Goal: Book appointment/travel/reservation

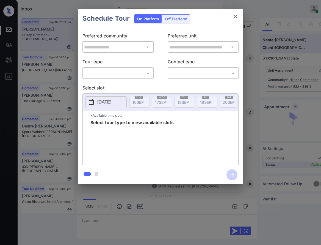
scroll to position [304, 0]
click at [109, 67] on div "​ ​" at bounding box center [117, 73] width 71 height 12
click at [111, 73] on body "Inbox Caroline Dacanay Online Set yourself offline Set yourself on break Profil…" at bounding box center [160, 122] width 321 height 245
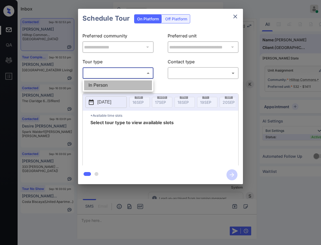
click at [117, 80] on ul "In Person" at bounding box center [118, 85] width 71 height 13
click at [182, 76] on div at bounding box center [160, 122] width 321 height 245
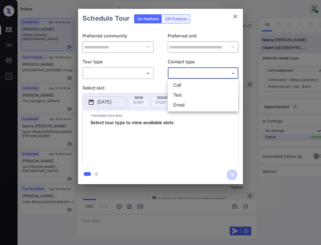
click at [186, 71] on body "Inbox Caroline Dacanay Online Set yourself offline Set yourself on break Profil…" at bounding box center [160, 122] width 321 height 245
click at [148, 73] on div at bounding box center [160, 122] width 321 height 245
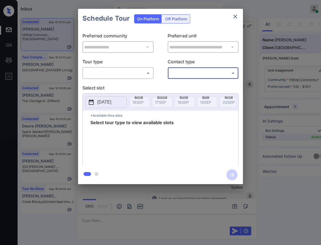
click at [145, 76] on body "Inbox Caroline Dacanay Online Set yourself offline Set yourself on break Profil…" at bounding box center [160, 122] width 321 height 245
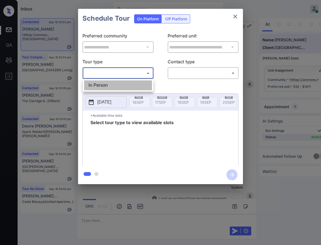
click at [143, 84] on li "In Person" at bounding box center [118, 85] width 68 height 10
type input "********"
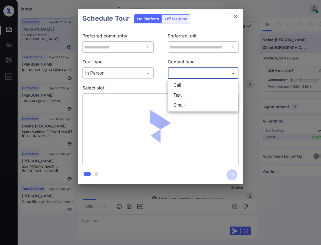
click at [190, 75] on body "Inbox Caroline Dacanay Online Set yourself offline Set yourself on break Profil…" at bounding box center [160, 122] width 321 height 245
click at [189, 100] on li "Email" at bounding box center [203, 105] width 68 height 10
type input "*****"
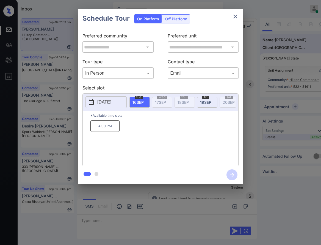
click at [201, 102] on span "19 SEP" at bounding box center [205, 102] width 11 height 5
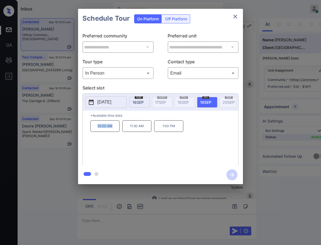
drag, startPoint x: 112, startPoint y: 133, endPoint x: 93, endPoint y: 132, distance: 18.5
click at [93, 132] on p "10:00 AM" at bounding box center [104, 126] width 29 height 12
copy p "10:00 AM"
drag, startPoint x: 137, startPoint y: 132, endPoint x: 129, endPoint y: 132, distance: 7.7
click at [129, 132] on p "11:30 AM" at bounding box center [136, 126] width 29 height 12
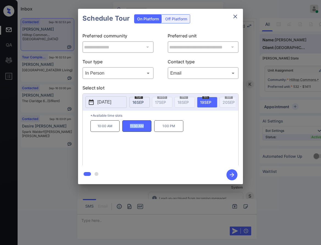
copy p "11:30 AM"
click at [154, 195] on div at bounding box center [160, 122] width 321 height 245
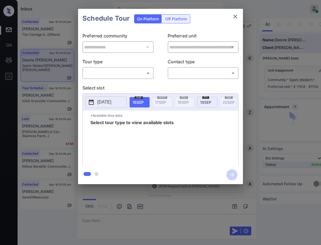
scroll to position [1099, 0]
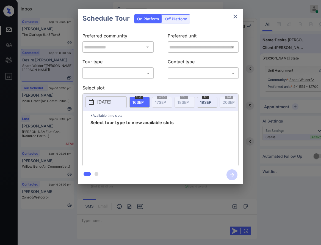
click at [130, 72] on body "Inbox Caroline Dacanay Online Set yourself offline Set yourself on break Profil…" at bounding box center [160, 122] width 321 height 245
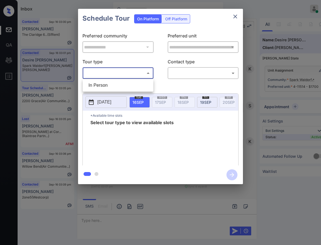
click at [132, 81] on li "In Person" at bounding box center [118, 85] width 68 height 10
type input "********"
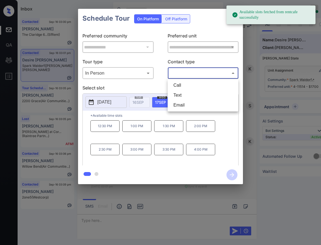
drag, startPoint x: 213, startPoint y: 75, endPoint x: 209, endPoint y: 81, distance: 7.5
click at [213, 74] on body "Available slots fetched from rentcafe successfully Inbox Caroline Dacanay Onlin…" at bounding box center [160, 122] width 321 height 245
click at [204, 92] on li "Text" at bounding box center [203, 95] width 68 height 10
type input "****"
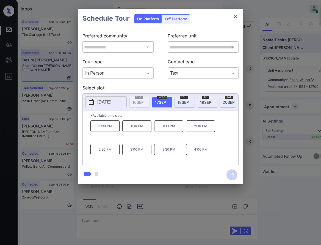
click at [225, 100] on span "[DATE]" at bounding box center [229, 102] width 12 height 5
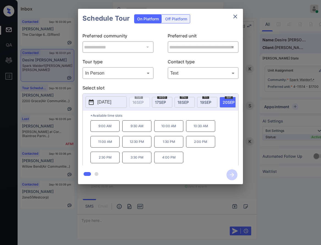
click at [164, 100] on span "17 SEP" at bounding box center [160, 102] width 11 height 5
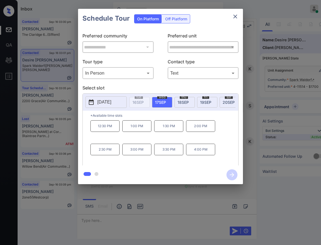
click at [275, 108] on div "**********" at bounding box center [160, 96] width 321 height 193
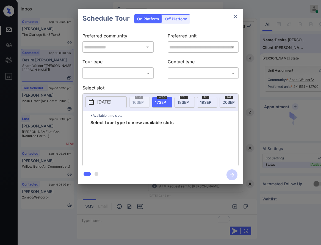
scroll to position [1099, 0]
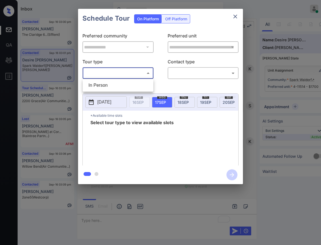
click at [121, 69] on body "Inbox Caroline Dacanay Online Set yourself offline Set yourself on break Profil…" at bounding box center [160, 122] width 321 height 245
drag, startPoint x: 125, startPoint y: 85, endPoint x: 143, endPoint y: 84, distance: 18.2
click at [125, 85] on li "In Person" at bounding box center [118, 85] width 68 height 10
type input "********"
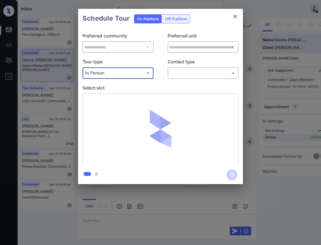
click at [193, 74] on body "Inbox [PERSON_NAME] Online Set yourself offline Set yourself on break Profile S…" at bounding box center [160, 122] width 321 height 245
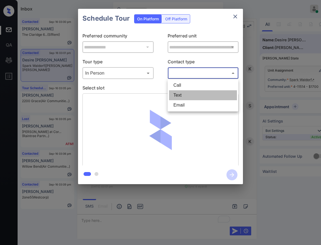
click at [191, 93] on li "Text" at bounding box center [203, 95] width 68 height 10
type input "****"
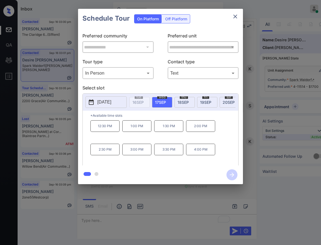
click at [221, 102] on div "sat 20 SEP" at bounding box center [230, 102] width 20 height 11
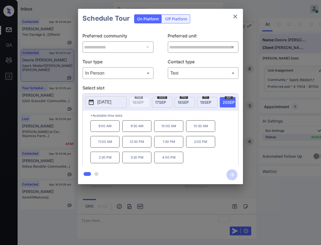
drag, startPoint x: 142, startPoint y: 161, endPoint x: 149, endPoint y: 160, distance: 7.2
click at [143, 161] on p "3:30 PM" at bounding box center [136, 157] width 29 height 12
click at [233, 174] on icon "button" at bounding box center [232, 174] width 4 height 4
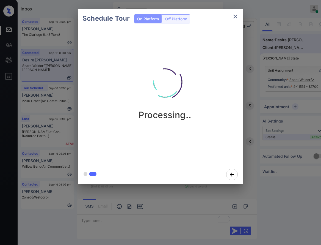
click at [209, 16] on div "Schedule Tour On Platform Off Platform" at bounding box center [160, 18] width 165 height 19
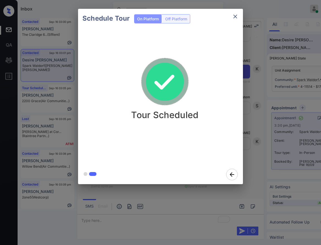
click at [46, 52] on div "Schedule Tour On Platform Off Platform Tour Scheduled" at bounding box center [160, 96] width 321 height 193
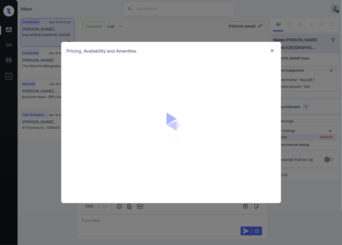
scroll to position [973, 0]
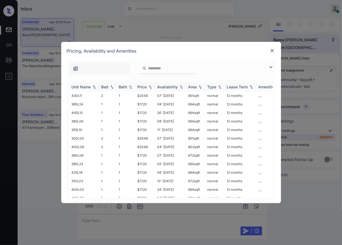
click at [151, 85] on img at bounding box center [150, 87] width 5 height 4
drag, startPoint x: 146, startPoint y: 94, endPoint x: 136, endPoint y: 95, distance: 9.7
click at [136, 95] on td "$1720" at bounding box center [145, 95] width 20 height 9
drag, startPoint x: 149, startPoint y: 120, endPoint x: 133, endPoint y: 118, distance: 16.3
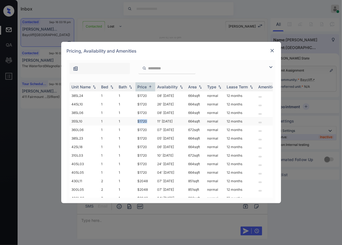
click at [133, 118] on tr "355L10 1 1 $1720 11' Aug 25 664 sqft normal 12 months" at bounding box center [213, 121] width 287 height 9
copy tr "$1720"
click at [140, 121] on td "$1720" at bounding box center [145, 121] width 20 height 9
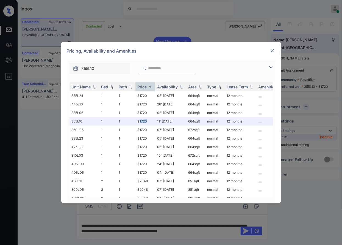
click at [272, 52] on img at bounding box center [272, 50] width 5 height 5
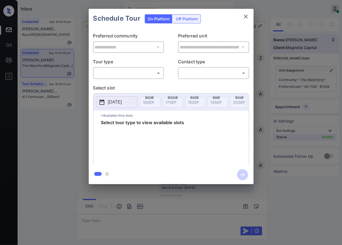
scroll to position [2906, 0]
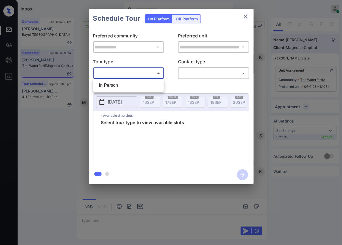
drag, startPoint x: 132, startPoint y: 70, endPoint x: 134, endPoint y: 79, distance: 9.4
click at [132, 70] on body "Inbox [PERSON_NAME] Online Set yourself offline Set yourself on break Profile S…" at bounding box center [171, 122] width 342 height 245
click at [135, 82] on li "In Person" at bounding box center [129, 85] width 68 height 10
type input "********"
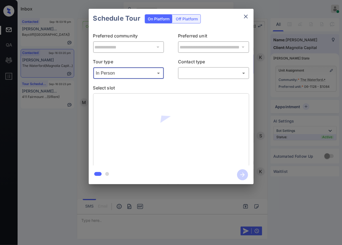
click at [211, 76] on body "Inbox [PERSON_NAME] Online Set yourself offline Set yourself on break Profile S…" at bounding box center [171, 122] width 342 height 245
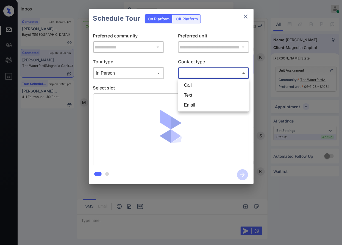
click at [203, 96] on li "Text" at bounding box center [214, 95] width 68 height 10
type input "****"
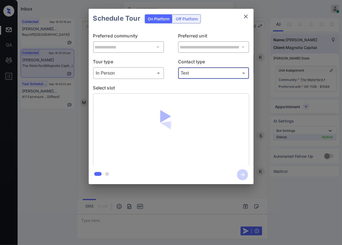
click at [265, 86] on div "**********" at bounding box center [171, 96] width 342 height 193
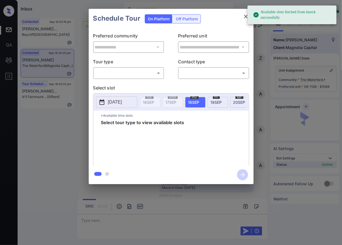
scroll to position [2906, 0]
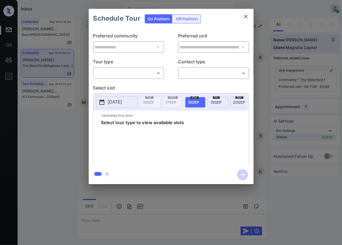
click at [117, 75] on body "Available slots fetched from knock successfully Inbox [PERSON_NAME] Online Set …" at bounding box center [171, 122] width 342 height 245
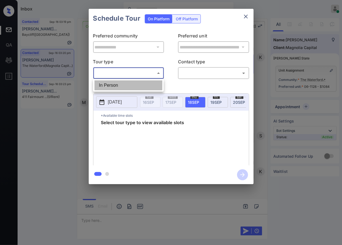
click at [120, 82] on li "In Person" at bounding box center [129, 85] width 68 height 10
type input "********"
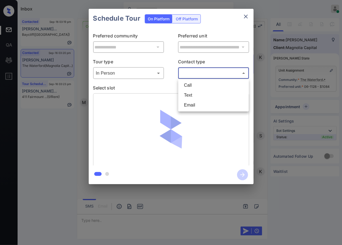
click at [191, 75] on body "Inbox [PERSON_NAME] Online Set yourself offline Set yourself on break Profile S…" at bounding box center [171, 122] width 342 height 245
click at [200, 94] on li "Text" at bounding box center [214, 95] width 68 height 10
type input "****"
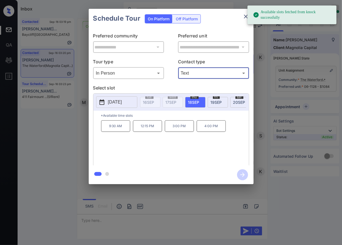
click at [233, 101] on div "sat 20 SEP" at bounding box center [240, 102] width 20 height 11
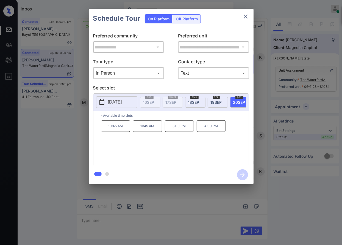
click at [181, 132] on p "3:00 PM" at bounding box center [179, 126] width 29 height 12
click at [244, 172] on icon "button" at bounding box center [242, 174] width 11 height 11
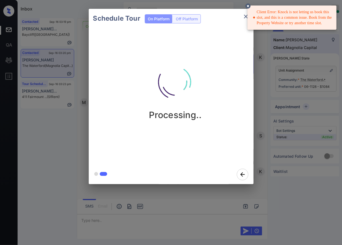
click at [279, 24] on div "Client Error: Knock is not letting us book this slot, and this is a common issu…" at bounding box center [292, 17] width 79 height 21
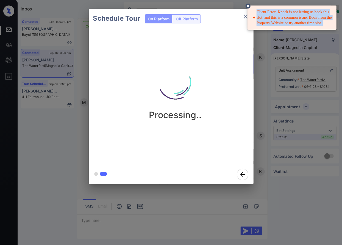
click at [279, 24] on div "Client Error: Knock is not letting us book this slot, and this is a common issu…" at bounding box center [292, 17] width 79 height 21
copy div "Client Error: Knock is not letting us book this slot, and this is a common issu…"
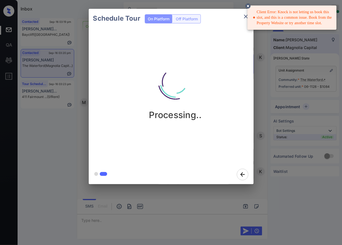
click at [268, 138] on div "Schedule Tour On Platform Off Platform Processing.." at bounding box center [171, 96] width 342 height 193
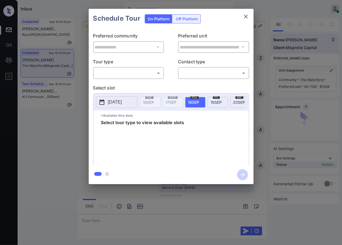
scroll to position [2999, 0]
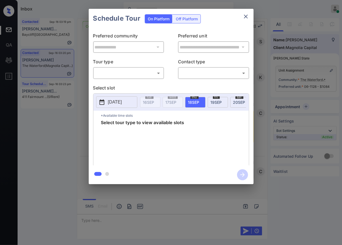
click at [159, 73] on body "Inbox [PERSON_NAME] Online Set yourself offline Set yourself on break Profile S…" at bounding box center [171, 122] width 342 height 245
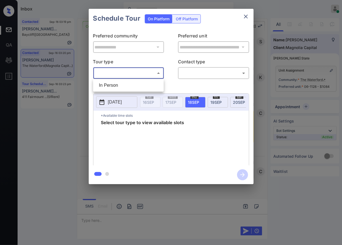
click at [157, 78] on div at bounding box center [171, 122] width 342 height 245
click at [149, 74] on body "Inbox [PERSON_NAME] Online Set yourself offline Set yourself on break Profile S…" at bounding box center [171, 122] width 342 height 245
click at [148, 84] on li "In Person" at bounding box center [129, 85] width 68 height 10
type input "********"
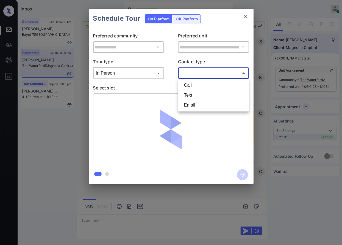
click at [191, 75] on body "Inbox [PERSON_NAME] Online Set yourself offline Set yourself on break Profile S…" at bounding box center [171, 122] width 342 height 245
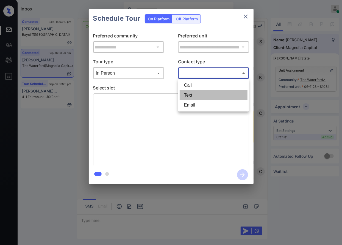
click at [196, 93] on li "Text" at bounding box center [214, 95] width 68 height 10
type input "****"
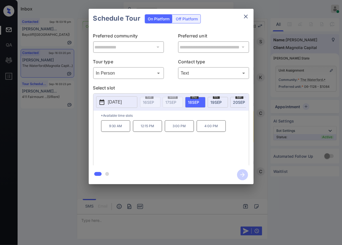
click at [234, 102] on span "[DATE]" at bounding box center [239, 102] width 12 height 5
drag, startPoint x: 189, startPoint y: 131, endPoint x: 171, endPoint y: 132, distance: 18.2
click at [171, 132] on p "3:00 PM" at bounding box center [179, 126] width 29 height 12
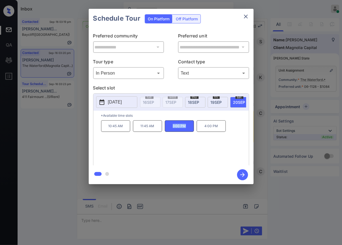
copy p "3:00 PM"
drag, startPoint x: 106, startPoint y: 130, endPoint x: 132, endPoint y: 131, distance: 26.4
click at [132, 131] on div "10:45 AM 11:45 AM 3:00 PM 4:00 PM" at bounding box center [175, 142] width 148 height 44
copy p "10:45 AM"
drag, startPoint x: 146, startPoint y: 130, endPoint x: 125, endPoint y: 131, distance: 20.9
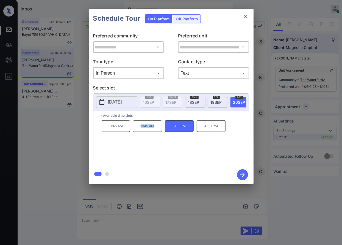
click at [125, 131] on div "10:45 AM 11:45 AM 3:00 PM 4:00 PM" at bounding box center [175, 142] width 148 height 44
copy div "11:45 AM"
drag, startPoint x: 215, startPoint y: 130, endPoint x: 204, endPoint y: 130, distance: 11.8
click at [204, 130] on p "4:00 PM" at bounding box center [211, 126] width 29 height 12
copy p "4:00 PM"
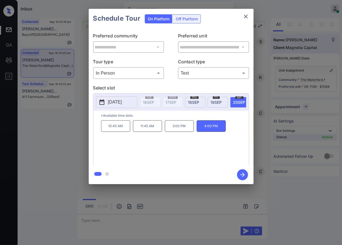
click at [124, 197] on div at bounding box center [171, 122] width 342 height 245
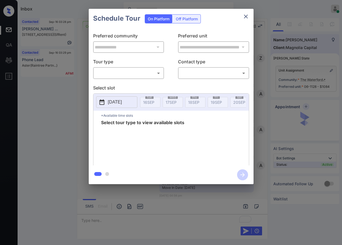
click at [140, 78] on div "​ ​" at bounding box center [128, 73] width 71 height 12
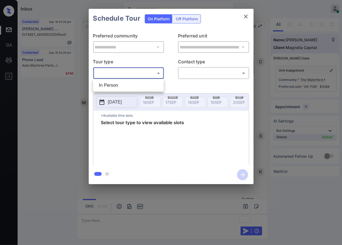
click at [141, 72] on body "Inbox [PERSON_NAME] Online Set yourself offline Set yourself on break Profile S…" at bounding box center [171, 122] width 342 height 245
drag, startPoint x: 136, startPoint y: 83, endPoint x: 186, endPoint y: 76, distance: 51.0
click at [136, 83] on li "In Person" at bounding box center [129, 85] width 68 height 10
type input "********"
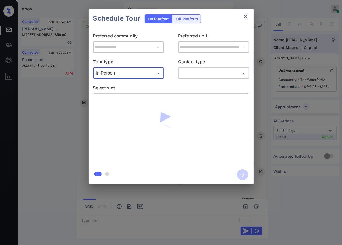
click at [189, 71] on body "Inbox [PERSON_NAME] Online Set yourself offline Set yourself on break Profile S…" at bounding box center [171, 122] width 342 height 245
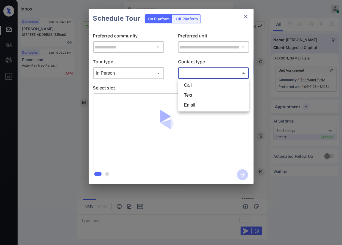
click at [195, 100] on li "Email" at bounding box center [214, 105] width 68 height 10
click at [195, 72] on body "Inbox [PERSON_NAME] Online Set yourself offline Set yourself on break Profile S…" at bounding box center [171, 122] width 342 height 245
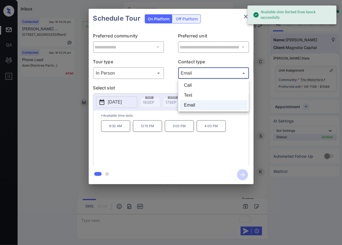
click at [196, 91] on li "Text" at bounding box center [214, 95] width 68 height 10
type input "****"
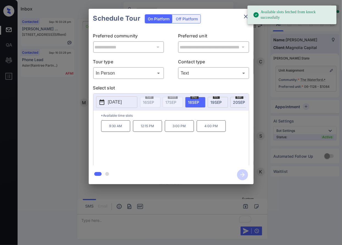
click at [235, 100] on span "[DATE]" at bounding box center [239, 102] width 12 height 5
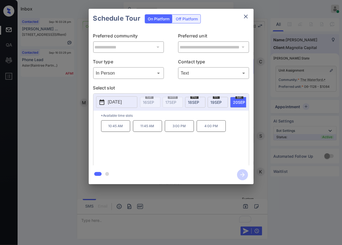
drag, startPoint x: 153, startPoint y: 130, endPoint x: 182, endPoint y: 131, distance: 28.6
click at [154, 130] on p "11:45 AM" at bounding box center [147, 126] width 29 height 12
click at [238, 170] on icon "button" at bounding box center [242, 174] width 11 height 11
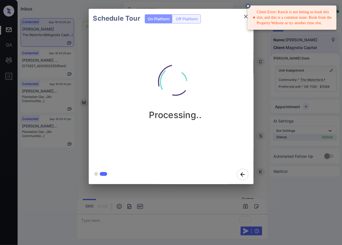
click at [267, 90] on div "Schedule Tour On Platform Off Platform Processing.." at bounding box center [171, 96] width 342 height 193
